Goal: Task Accomplishment & Management: Complete application form

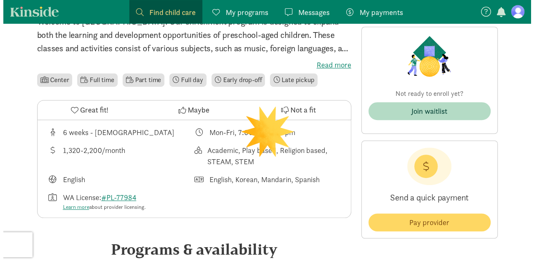
scroll to position [235, 0]
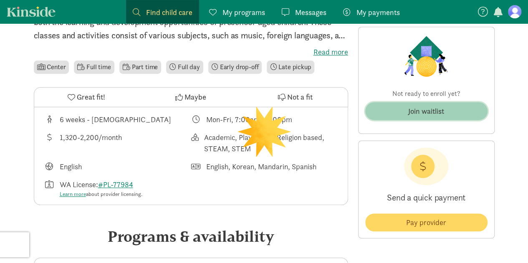
click at [447, 110] on span "Join waitlist" at bounding box center [426, 111] width 109 height 11
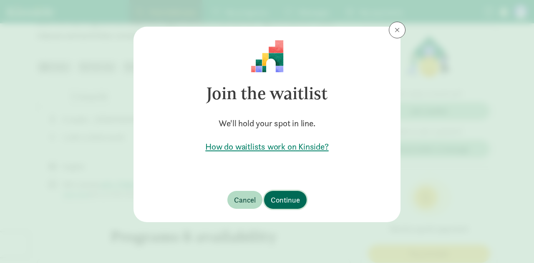
click at [287, 197] on span "Continue" at bounding box center [285, 200] width 29 height 11
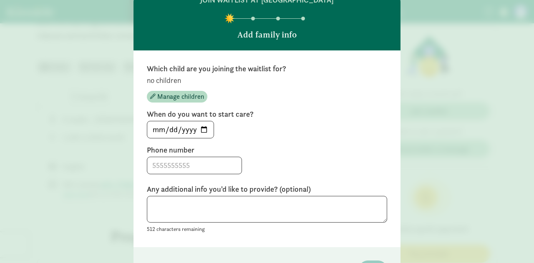
scroll to position [39, 0]
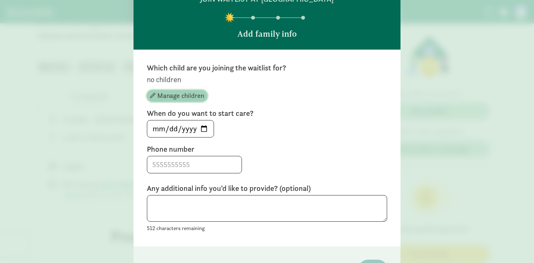
click at [181, 93] on span "Manage children" at bounding box center [180, 96] width 47 height 10
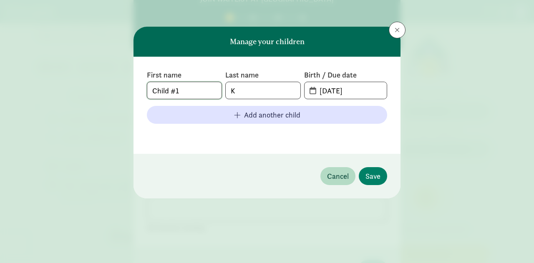
click at [181, 92] on input "Child #1" at bounding box center [184, 90] width 74 height 17
type input "[PERSON_NAME]"
type input "Baik"
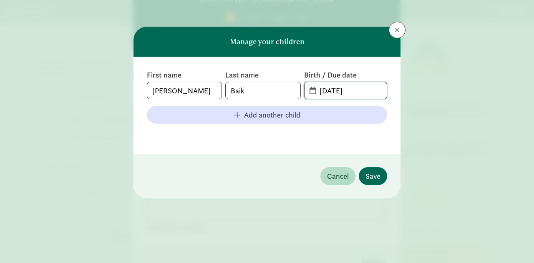
type input "[DATE]"
click at [376, 176] on span "Save" at bounding box center [373, 176] width 15 height 11
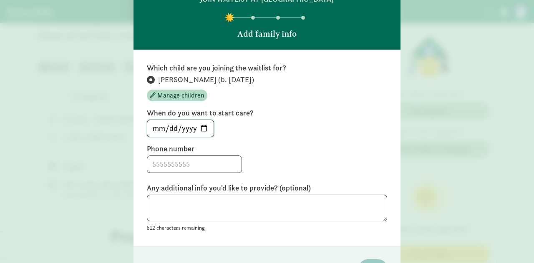
click at [203, 130] on input "[DATE]" at bounding box center [180, 128] width 66 height 17
click at [198, 132] on input "[DATE]" at bounding box center [180, 128] width 66 height 17
click at [201, 131] on input "[DATE]" at bounding box center [180, 128] width 66 height 17
type input "[DATE]"
click at [252, 152] on label "Phone number" at bounding box center [267, 149] width 240 height 10
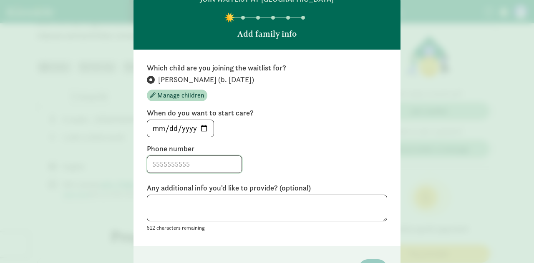
click at [187, 167] on input at bounding box center [194, 164] width 94 height 17
click at [169, 164] on input "206897425" at bounding box center [194, 164] width 94 height 17
type input "2068997425"
click at [236, 170] on div "2068997425" at bounding box center [267, 165] width 240 height 18
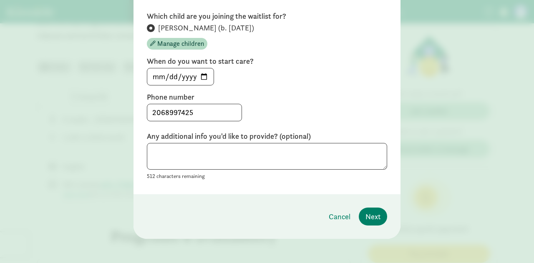
scroll to position [92, 0]
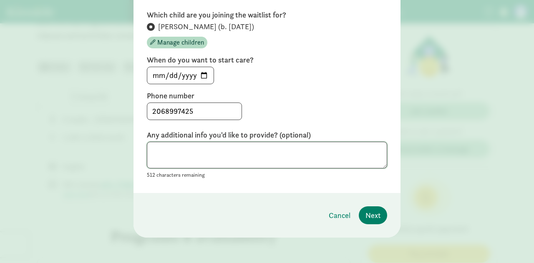
click at [233, 157] on textarea at bounding box center [267, 155] width 240 height 27
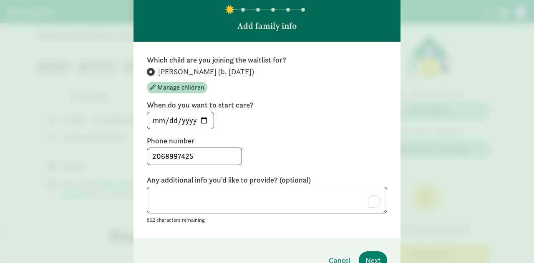
click at [233, 157] on div "2068997425" at bounding box center [267, 157] width 240 height 18
click at [201, 118] on input "[DATE]" at bounding box center [180, 120] width 66 height 17
click at [283, 128] on div "[DATE]" at bounding box center [267, 121] width 240 height 18
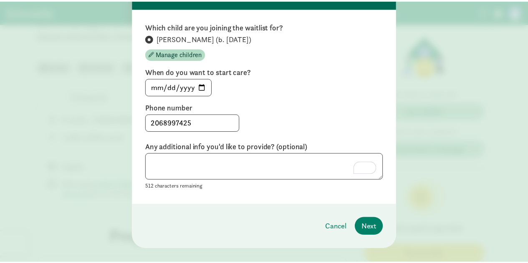
scroll to position [81, 0]
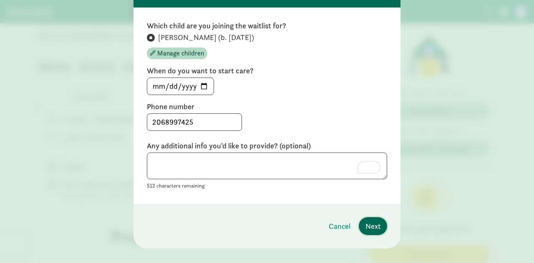
click at [371, 225] on span "Next" at bounding box center [373, 226] width 15 height 11
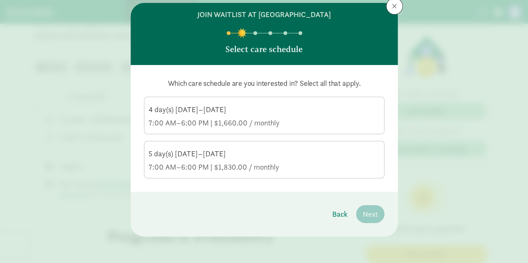
scroll to position [23, 0]
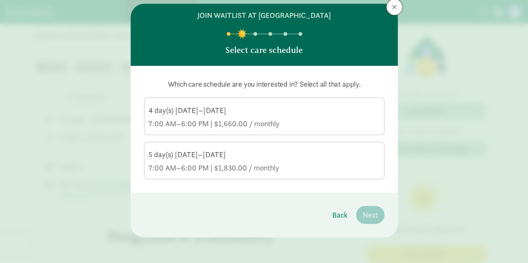
click at [242, 154] on div "5 day(s) [DATE]–[DATE]" at bounding box center [264, 155] width 231 height 10
click at [0, 0] on input "5 day(s) [DATE]–[DATE] 7:00 AM–6:00 PM | $1,830.00 / monthly" at bounding box center [0, 0] width 0 height 0
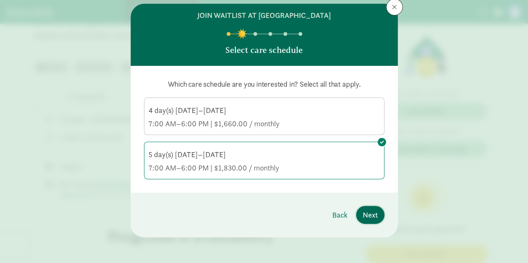
click at [371, 215] on span "Next" at bounding box center [370, 215] width 15 height 11
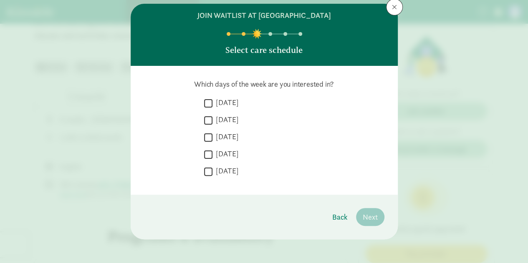
click at [231, 101] on label "[DATE]" at bounding box center [225, 103] width 26 height 10
click at [212, 101] on input "[DATE]" at bounding box center [208, 103] width 8 height 11
checkbox input "true"
click at [231, 117] on label "[DATE]" at bounding box center [225, 120] width 26 height 10
click at [212, 117] on input "[DATE]" at bounding box center [208, 120] width 8 height 11
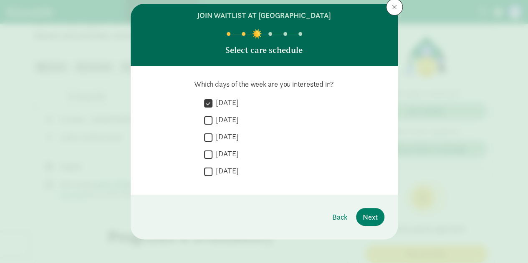
checkbox input "true"
click at [227, 137] on label "[DATE]" at bounding box center [225, 137] width 26 height 10
click at [212, 137] on input "[DATE]" at bounding box center [208, 137] width 8 height 11
checkbox input "true"
click at [227, 154] on label "[DATE]" at bounding box center [225, 154] width 26 height 10
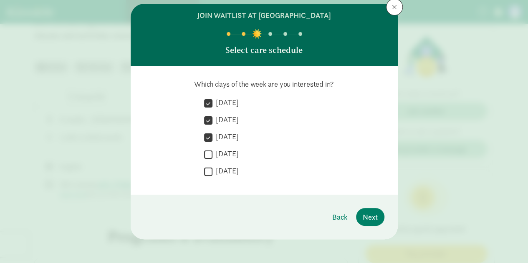
click at [212, 154] on input "[DATE]" at bounding box center [208, 154] width 8 height 11
checkbox input "true"
click at [223, 171] on label "[DATE]" at bounding box center [225, 171] width 26 height 10
click at [212, 171] on input "[DATE]" at bounding box center [208, 171] width 8 height 11
checkbox input "true"
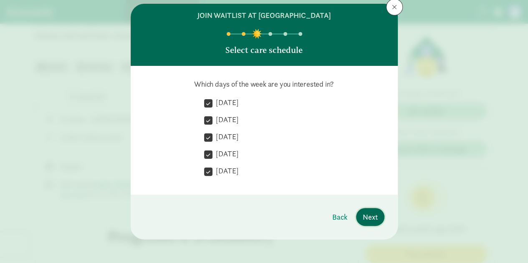
click at [363, 217] on span "Next" at bounding box center [370, 217] width 15 height 11
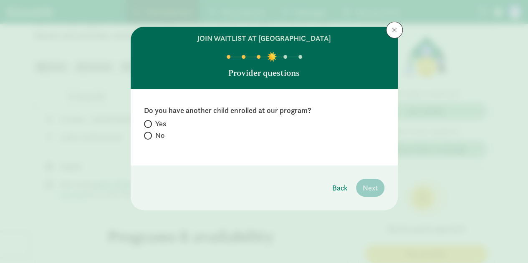
scroll to position [0, 0]
click at [155, 131] on span "No" at bounding box center [159, 136] width 9 height 10
click at [149, 133] on input "No" at bounding box center [146, 135] width 5 height 5
radio input "true"
click at [367, 187] on span "Next" at bounding box center [370, 187] width 15 height 11
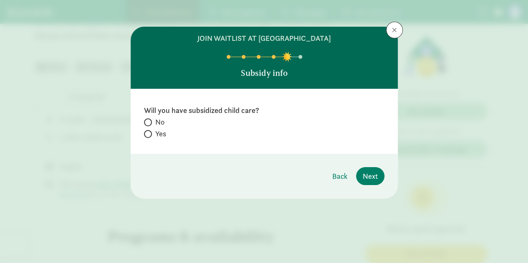
click at [159, 136] on span "Yes" at bounding box center [160, 134] width 11 height 10
click at [149, 136] on input "Yes" at bounding box center [146, 133] width 5 height 5
radio input "true"
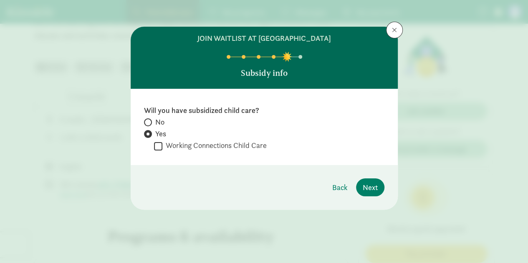
click at [162, 119] on span "No" at bounding box center [159, 122] width 9 height 10
click at [149, 120] on input "No" at bounding box center [146, 122] width 5 height 5
radio input "true"
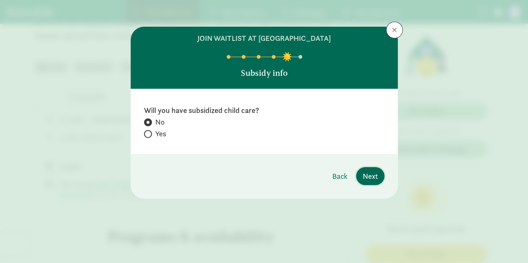
click at [368, 172] on span "Next" at bounding box center [370, 176] width 15 height 11
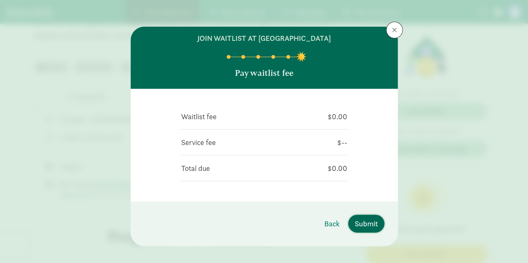
click at [356, 223] on span "Submit" at bounding box center [366, 223] width 23 height 11
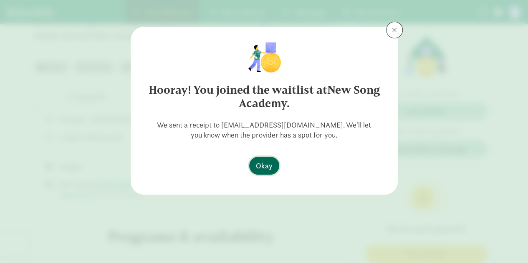
click at [270, 171] on span "Okay" at bounding box center [264, 165] width 17 height 11
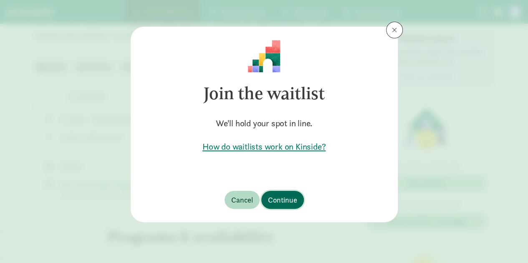
click at [280, 199] on span "Continue" at bounding box center [282, 200] width 29 height 11
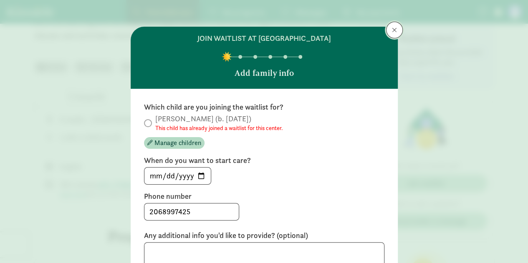
click at [392, 32] on span at bounding box center [394, 30] width 5 height 7
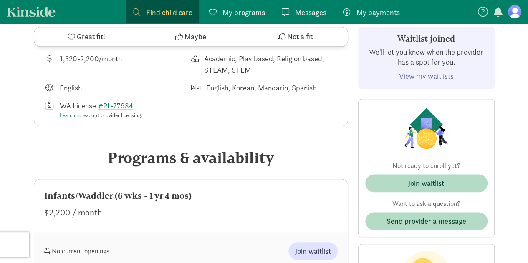
scroll to position [445, 0]
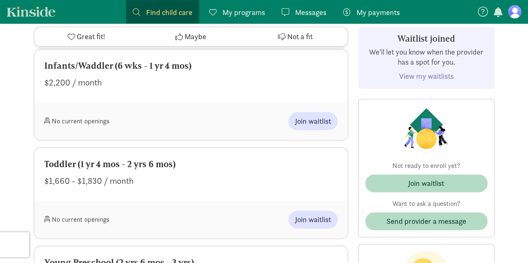
click at [105, 167] on div "Toddler (1 yr 4 mos - 2 yrs 6 mos)" at bounding box center [190, 164] width 293 height 13
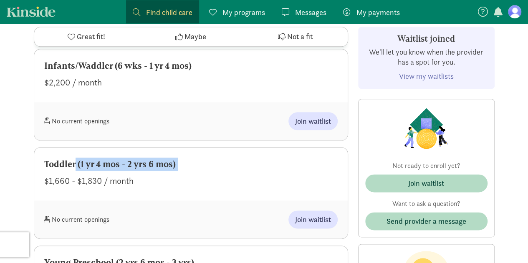
click at [105, 167] on div "Toddler (1 yr 4 mos - 2 yrs 6 mos)" at bounding box center [190, 164] width 293 height 13
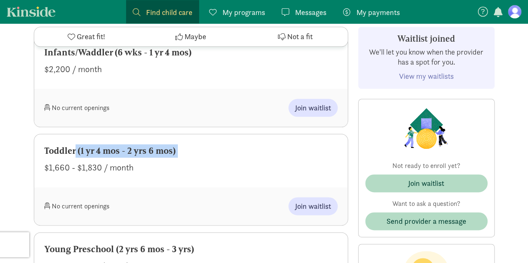
scroll to position [432, 0]
